Goal: Information Seeking & Learning: Learn about a topic

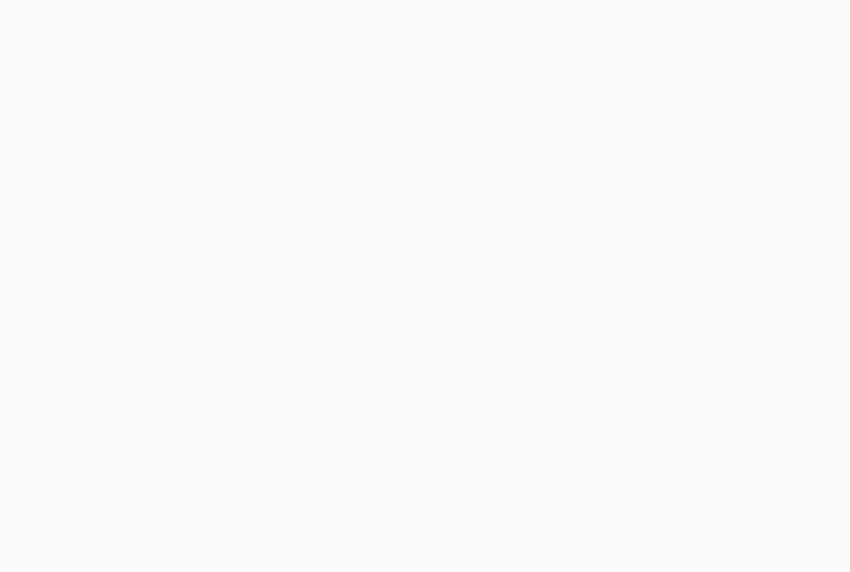
scroll to position [254, 0]
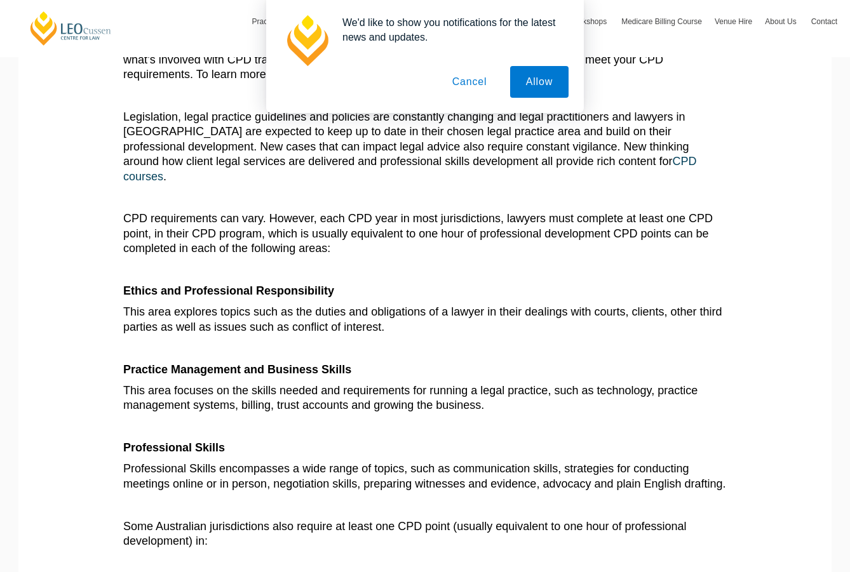
click at [459, 76] on button "Cancel" at bounding box center [469, 82] width 67 height 32
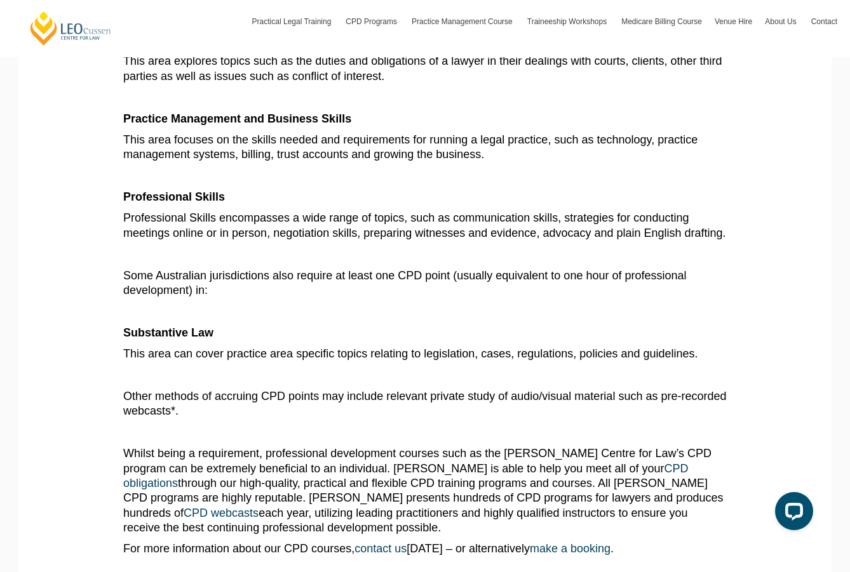
scroll to position [508, 0]
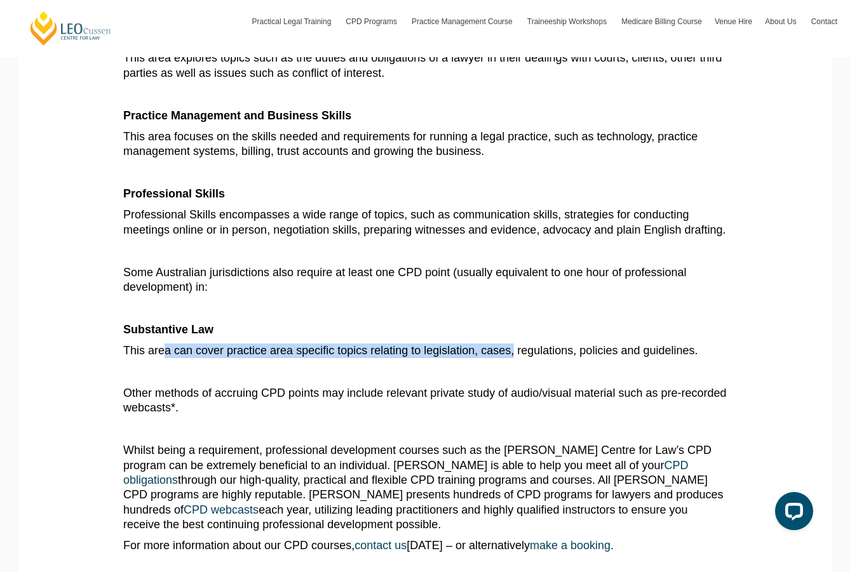
drag, startPoint x: 165, startPoint y: 338, endPoint x: 515, endPoint y: 332, distance: 350.0
click at [515, 344] on span "This area can cover practice area specific topics relating to legislation, case…" at bounding box center [410, 350] width 574 height 13
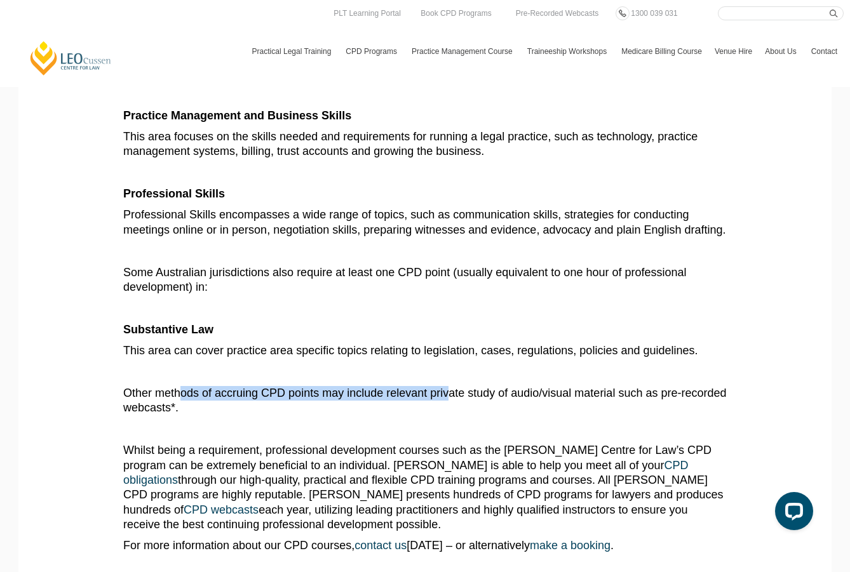
drag, startPoint x: 178, startPoint y: 379, endPoint x: 447, endPoint y: 379, distance: 269.3
click at [447, 387] on span "Other methods of accruing CPD points may include relevant private study of audi…" at bounding box center [424, 400] width 603 height 27
click at [461, 451] on span "Whilst being a requirement, professional development courses such as the [PERSO…" at bounding box center [423, 487] width 600 height 87
